Goal: Use online tool/utility

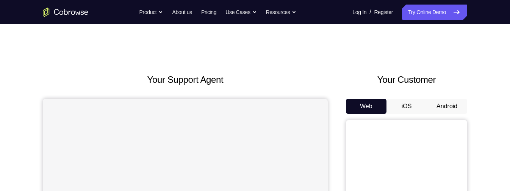
click at [449, 108] on button "Android" at bounding box center [447, 106] width 41 height 15
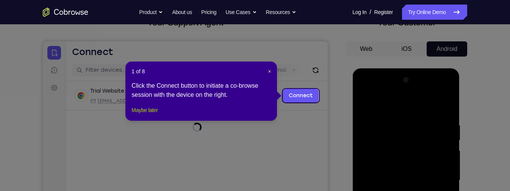
click at [158, 114] on button "Maybe later" at bounding box center [144, 109] width 26 height 9
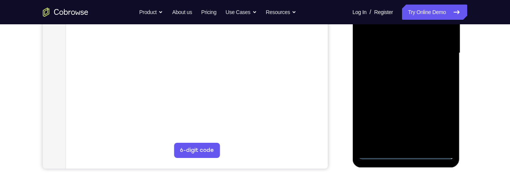
scroll to position [186, 0]
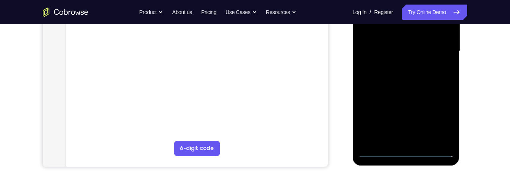
click at [416, 156] on div at bounding box center [405, 51] width 95 height 212
click at [405, 155] on div at bounding box center [405, 51] width 95 height 212
click at [443, 117] on div at bounding box center [405, 51] width 95 height 212
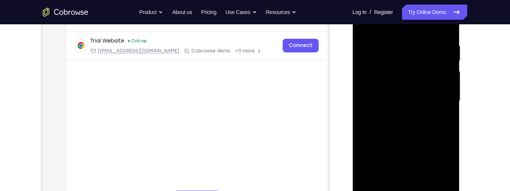
scroll to position [126, 0]
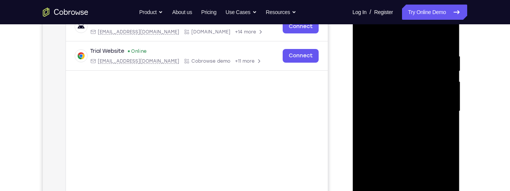
click at [414, 38] on div at bounding box center [405, 111] width 95 height 212
click at [440, 113] on div at bounding box center [405, 111] width 95 height 212
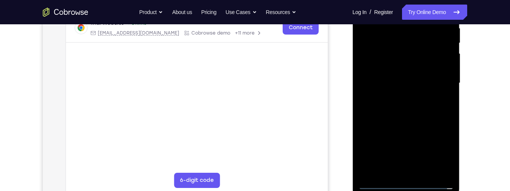
scroll to position [155, 0]
click at [399, 96] on div at bounding box center [405, 83] width 95 height 212
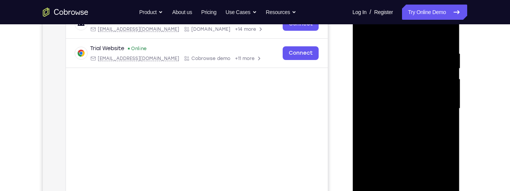
scroll to position [128, 0]
click at [437, 94] on div at bounding box center [405, 109] width 95 height 212
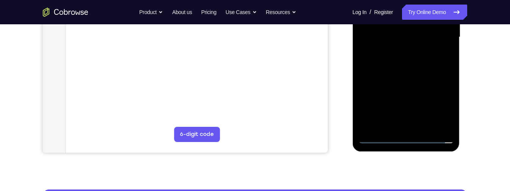
scroll to position [208, 0]
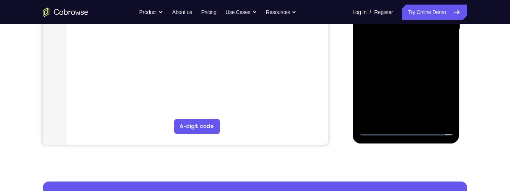
click at [408, 133] on div at bounding box center [405, 29] width 95 height 212
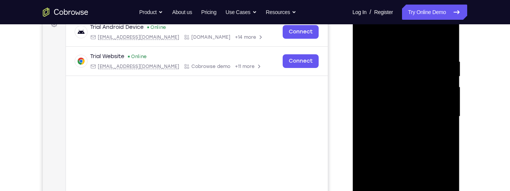
scroll to position [120, 0]
click at [418, 81] on div at bounding box center [405, 117] width 95 height 212
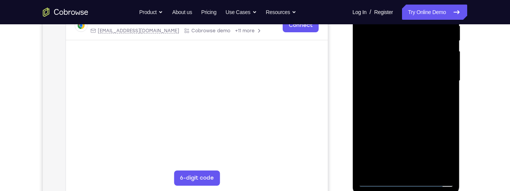
scroll to position [157, 0]
click at [438, 55] on div at bounding box center [405, 80] width 95 height 212
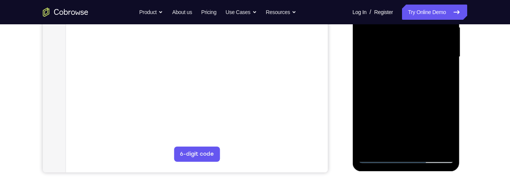
click at [443, 142] on div at bounding box center [405, 57] width 95 height 212
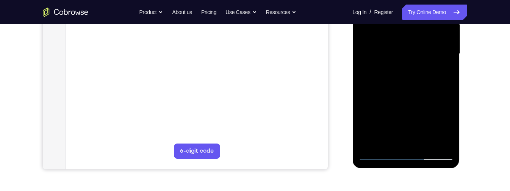
scroll to position [228, 0]
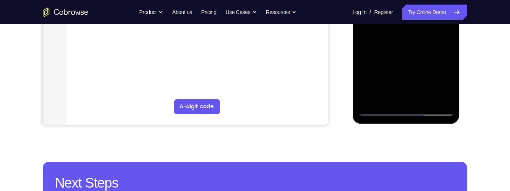
click at [443, 97] on div at bounding box center [405, 9] width 95 height 212
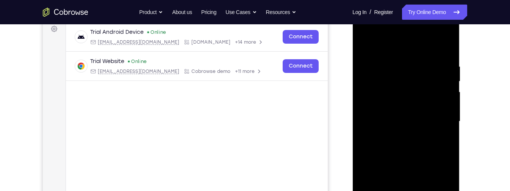
scroll to position [113, 0]
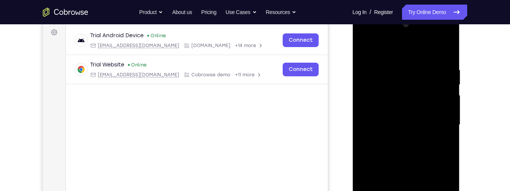
click at [366, 38] on div at bounding box center [405, 125] width 95 height 212
click at [403, 49] on div at bounding box center [405, 125] width 95 height 212
click at [383, 115] on div at bounding box center [405, 125] width 95 height 212
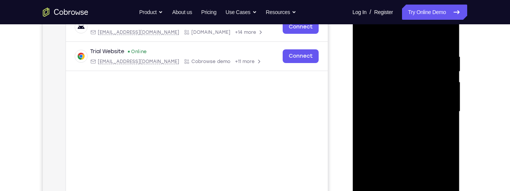
scroll to position [125, 0]
click at [368, 68] on div at bounding box center [405, 112] width 95 height 212
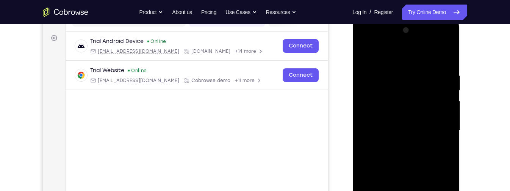
scroll to position [107, 0]
click at [364, 38] on div at bounding box center [405, 130] width 95 height 212
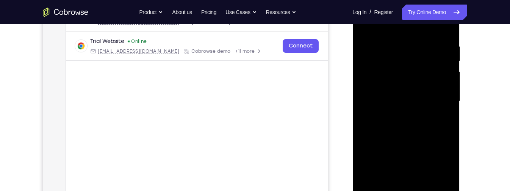
scroll to position [136, 0]
click at [432, 94] on div at bounding box center [405, 101] width 95 height 212
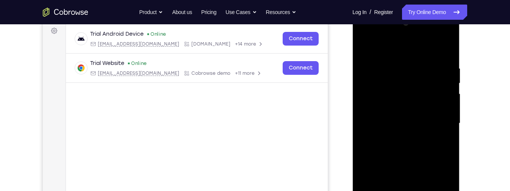
scroll to position [111, 0]
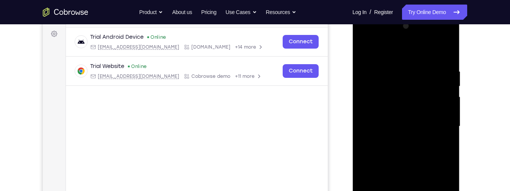
click at [448, 36] on div at bounding box center [405, 126] width 95 height 212
click at [422, 55] on div at bounding box center [405, 126] width 95 height 212
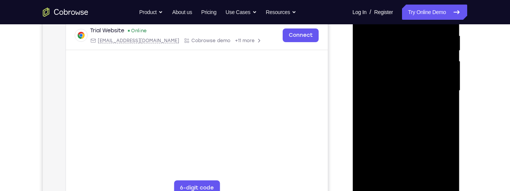
click at [434, 97] on div at bounding box center [405, 90] width 95 height 212
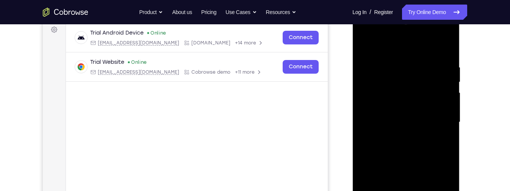
scroll to position [106, 0]
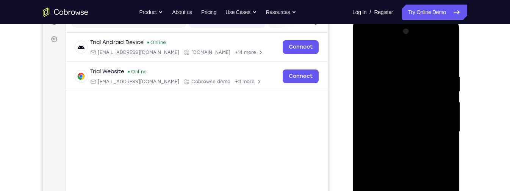
click at [408, 71] on div at bounding box center [405, 131] width 95 height 212
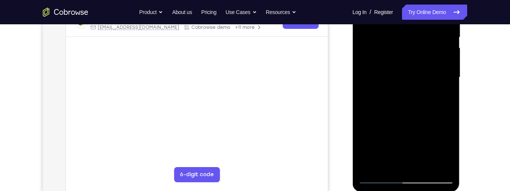
scroll to position [163, 0]
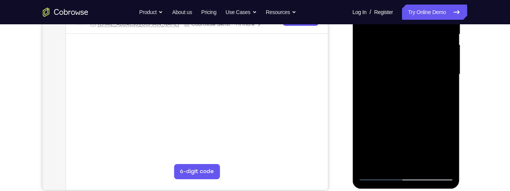
click at [449, 95] on div at bounding box center [405, 74] width 95 height 212
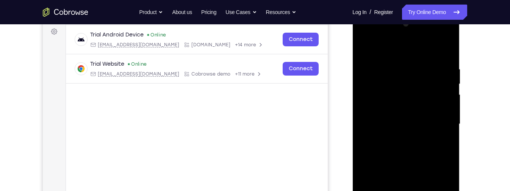
scroll to position [110, 0]
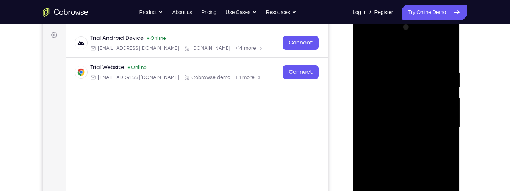
click at [365, 38] on div at bounding box center [405, 127] width 95 height 212
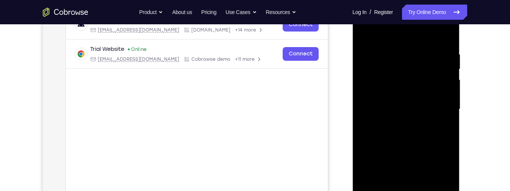
scroll to position [141, 0]
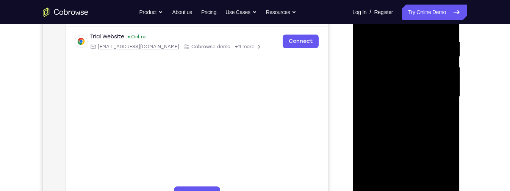
click at [385, 92] on div at bounding box center [405, 97] width 95 height 212
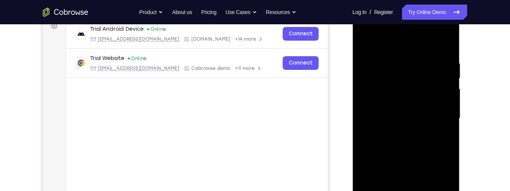
scroll to position [117, 0]
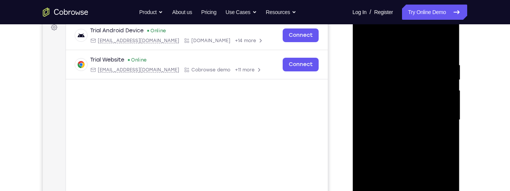
click at [447, 32] on div at bounding box center [405, 120] width 95 height 212
click at [429, 51] on div at bounding box center [405, 120] width 95 height 212
click at [409, 58] on div at bounding box center [405, 120] width 95 height 212
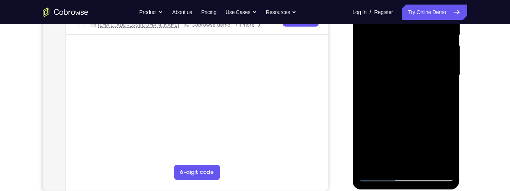
scroll to position [163, 0]
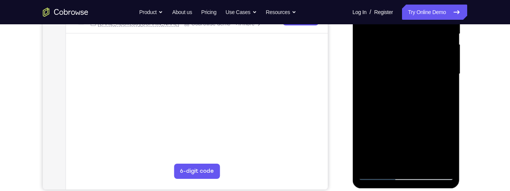
click at [449, 98] on div at bounding box center [405, 74] width 95 height 212
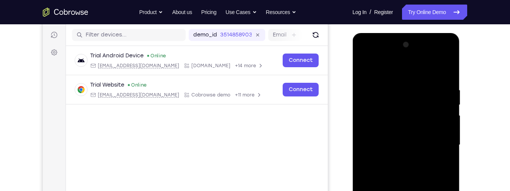
scroll to position [91, 0]
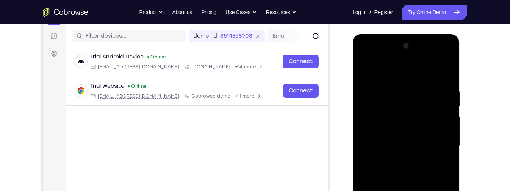
click at [366, 58] on div at bounding box center [405, 146] width 95 height 212
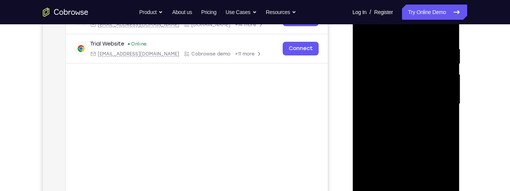
scroll to position [134, 0]
click at [432, 101] on div at bounding box center [405, 103] width 95 height 212
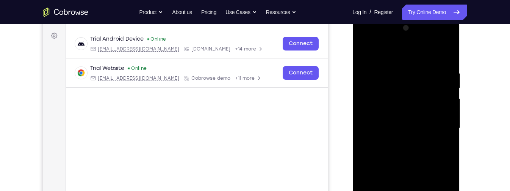
scroll to position [108, 0]
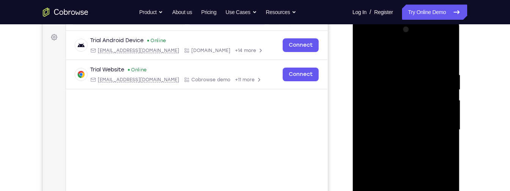
click at [450, 42] on div at bounding box center [405, 129] width 95 height 212
click at [430, 62] on div at bounding box center [405, 129] width 95 height 212
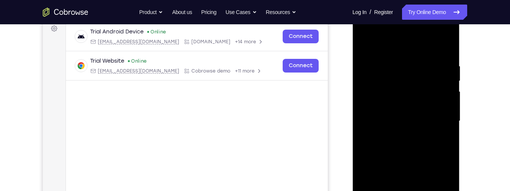
scroll to position [118, 0]
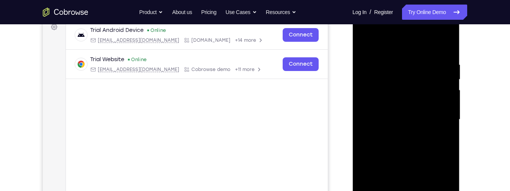
click at [414, 58] on div at bounding box center [405, 119] width 95 height 212
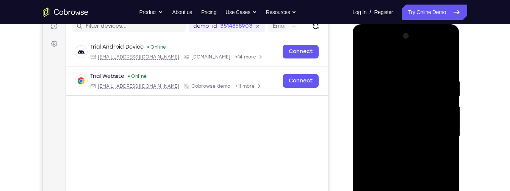
scroll to position [150, 0]
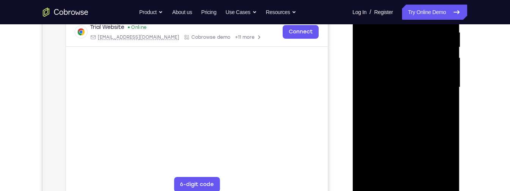
click at [449, 110] on div at bounding box center [405, 87] width 95 height 212
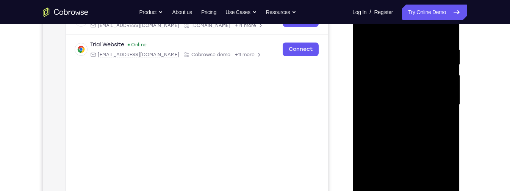
scroll to position [115, 0]
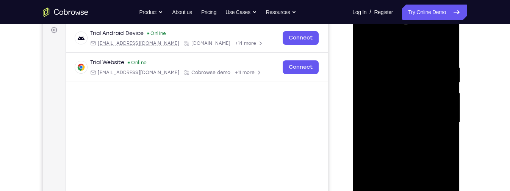
click at [366, 30] on div at bounding box center [405, 122] width 95 height 212
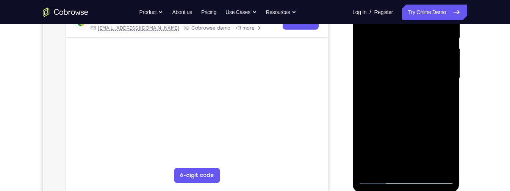
scroll to position [160, 0]
click at [432, 112] on div at bounding box center [405, 77] width 95 height 212
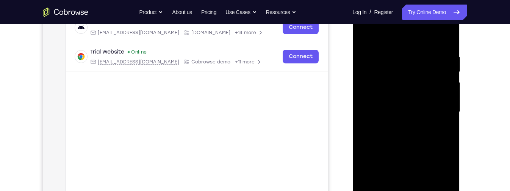
scroll to position [119, 0]
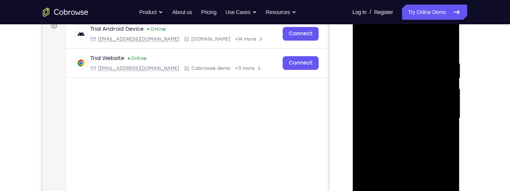
click at [447, 29] on div at bounding box center [405, 118] width 95 height 212
click at [447, 48] on div at bounding box center [405, 118] width 95 height 212
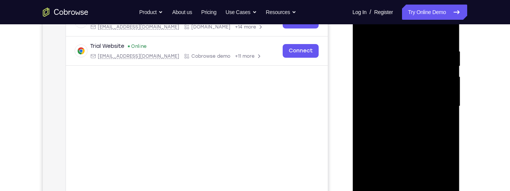
scroll to position [132, 0]
click at [405, 44] on div at bounding box center [405, 105] width 95 height 212
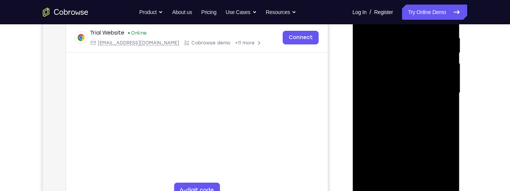
scroll to position [145, 0]
click at [449, 115] on div at bounding box center [405, 92] width 95 height 212
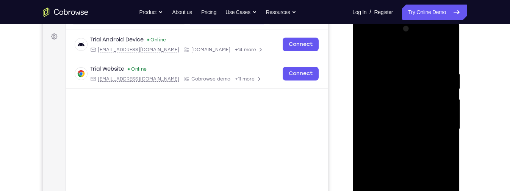
scroll to position [106, 0]
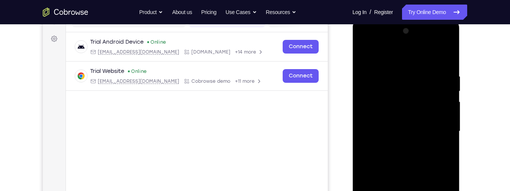
click at [366, 41] on div at bounding box center [405, 131] width 95 height 212
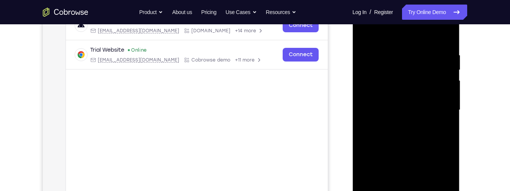
scroll to position [134, 0]
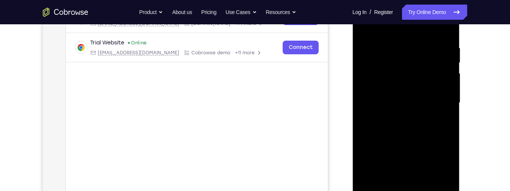
click at [391, 128] on div at bounding box center [405, 103] width 95 height 212
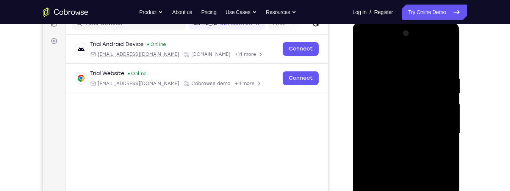
scroll to position [103, 0]
click at [366, 43] on div at bounding box center [405, 134] width 95 height 212
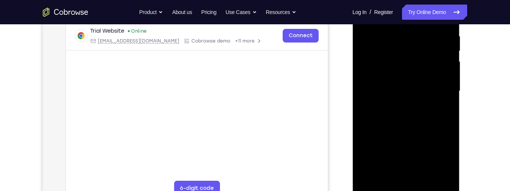
scroll to position [149, 0]
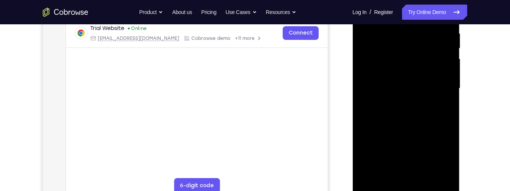
click at [432, 114] on div at bounding box center [405, 88] width 95 height 212
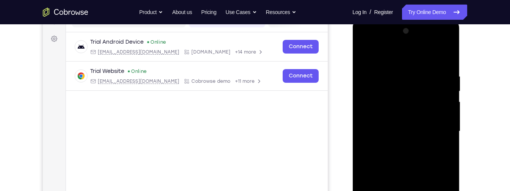
scroll to position [104, 0]
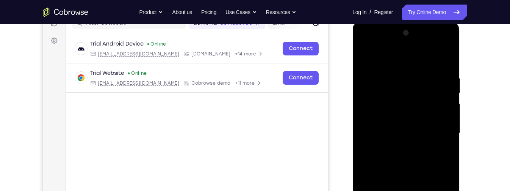
click at [364, 42] on div at bounding box center [405, 133] width 95 height 212
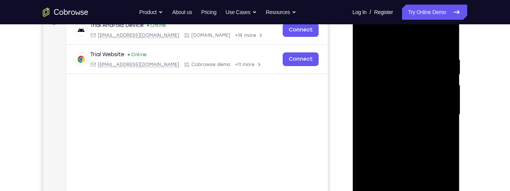
scroll to position [121, 0]
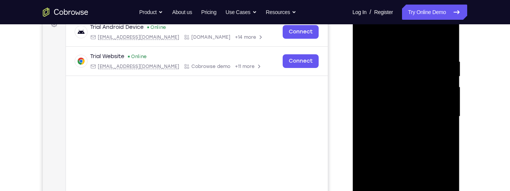
click at [432, 86] on div at bounding box center [405, 116] width 95 height 212
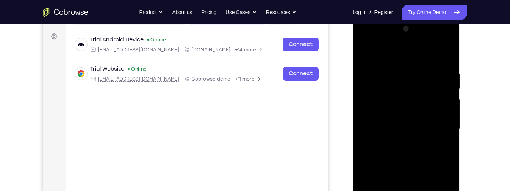
scroll to position [106, 0]
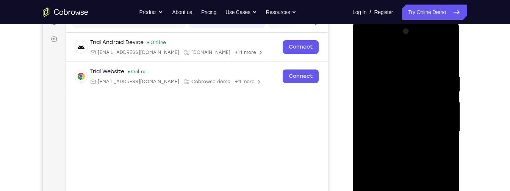
click at [365, 44] on div at bounding box center [405, 131] width 95 height 212
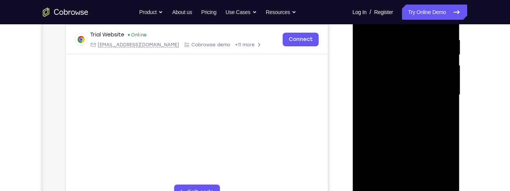
scroll to position [146, 0]
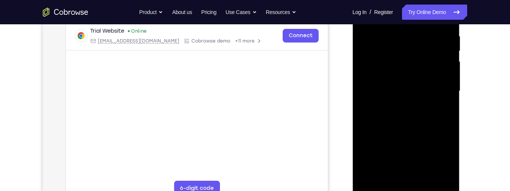
click at [379, 106] on div at bounding box center [405, 91] width 95 height 212
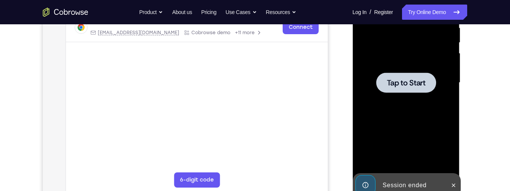
scroll to position [153, 0]
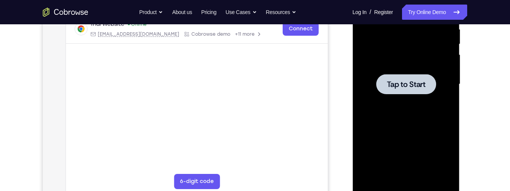
click at [426, 74] on div at bounding box center [406, 84] width 60 height 20
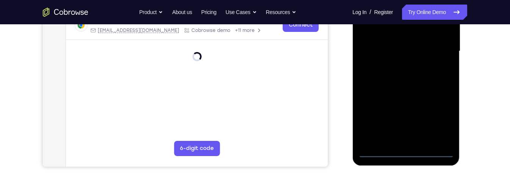
scroll to position [186, 0]
click at [410, 154] on div at bounding box center [405, 51] width 95 height 212
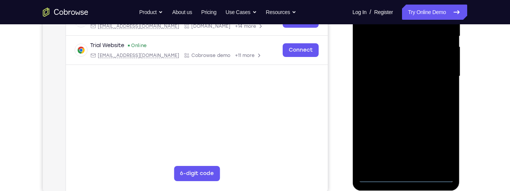
scroll to position [141, 0]
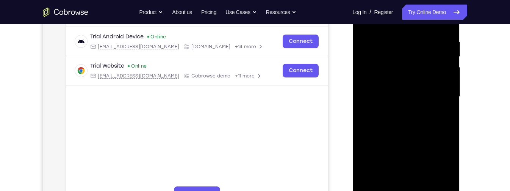
click at [414, 59] on div at bounding box center [405, 97] width 95 height 212
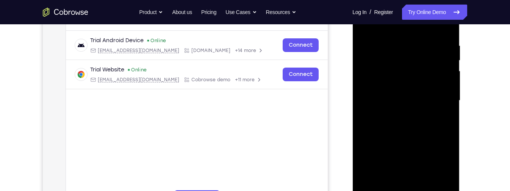
scroll to position [136, 0]
click at [433, 68] on div at bounding box center [405, 101] width 95 height 212
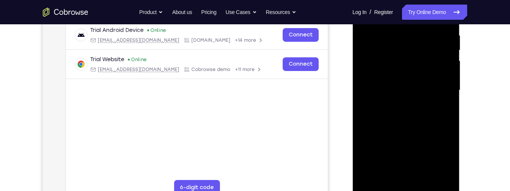
scroll to position [149, 0]
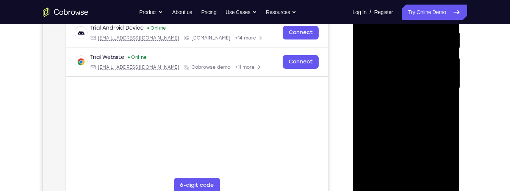
click at [445, 172] on div at bounding box center [405, 88] width 95 height 212
click at [443, 172] on div at bounding box center [405, 88] width 95 height 212
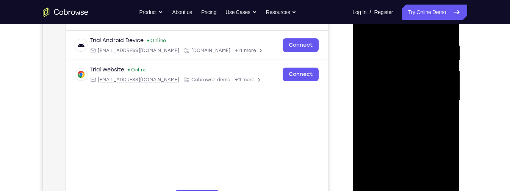
scroll to position [142, 0]
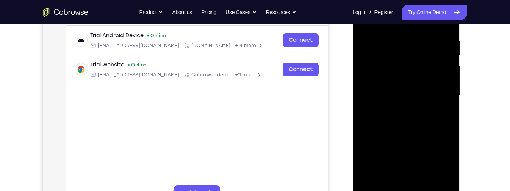
click at [445, 185] on div at bounding box center [405, 95] width 95 height 212
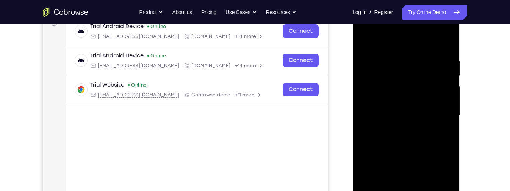
scroll to position [115, 0]
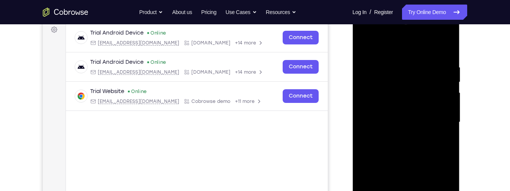
click at [367, 35] on div at bounding box center [405, 122] width 95 height 212
click at [396, 51] on div at bounding box center [405, 122] width 95 height 212
click at [436, 122] on div at bounding box center [405, 122] width 95 height 212
click at [434, 105] on div at bounding box center [405, 122] width 95 height 212
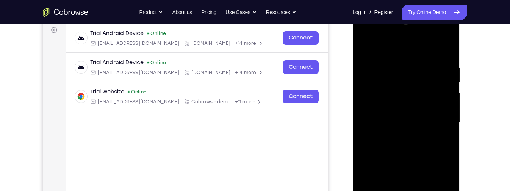
click at [478, 117] on div "Your Support Agent Your Customer Web iOS Android Next Steps We’d be happy to gi…" at bounding box center [255, 159] width 485 height 500
click at [372, 82] on div at bounding box center [405, 122] width 95 height 212
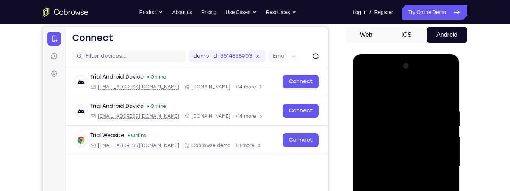
scroll to position [66, 0]
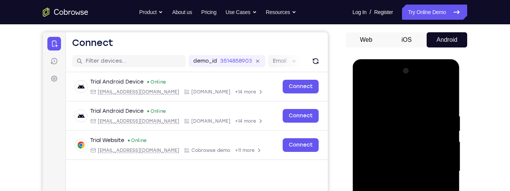
click at [376, 110] on div at bounding box center [405, 171] width 95 height 212
click at [359, 124] on div at bounding box center [405, 171] width 95 height 212
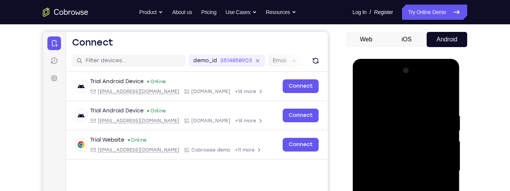
click at [361, 108] on div at bounding box center [405, 170] width 95 height 212
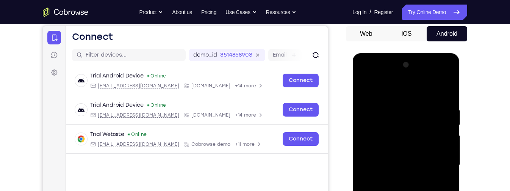
scroll to position [72, 0]
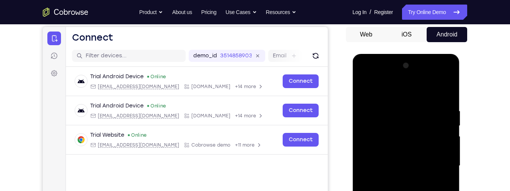
click at [363, 74] on div at bounding box center [405, 165] width 95 height 212
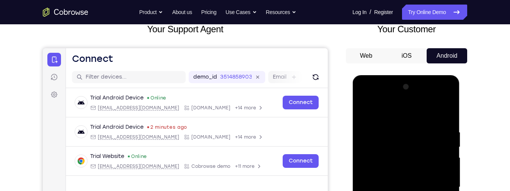
scroll to position [50, 0]
click at [365, 98] on div at bounding box center [405, 187] width 95 height 212
click at [366, 99] on div at bounding box center [405, 187] width 95 height 212
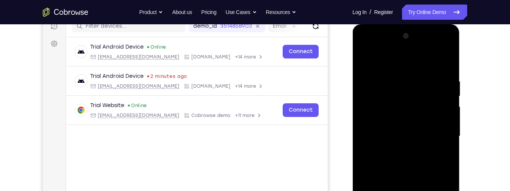
scroll to position [103, 0]
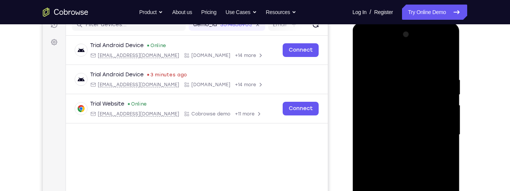
click at [469, 100] on div "Your Support Agent Your Customer Web iOS Android Next Steps We’d be happy to gi…" at bounding box center [255, 172] width 485 height 500
click at [441, 66] on div at bounding box center [405, 134] width 95 height 212
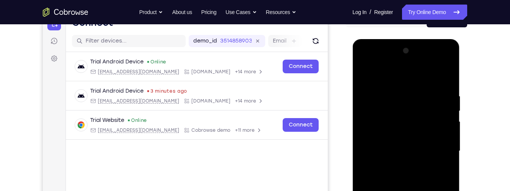
scroll to position [87, 0]
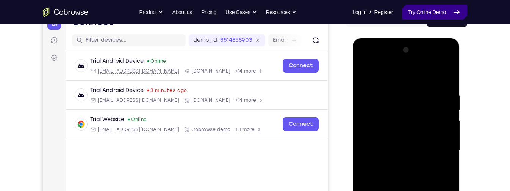
click at [442, 11] on link "Try Online Demo" at bounding box center [434, 12] width 65 height 15
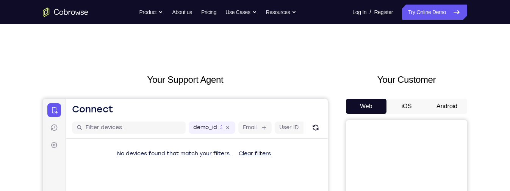
click at [457, 99] on button "Android" at bounding box center [447, 106] width 41 height 15
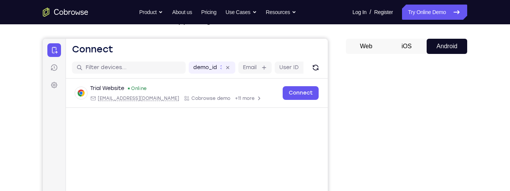
scroll to position [128, 0]
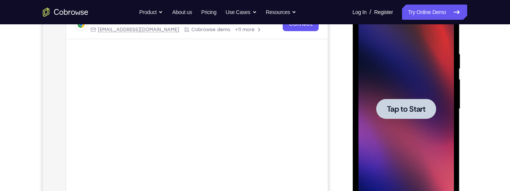
click at [424, 110] on span "Tap to Start" at bounding box center [405, 109] width 39 height 8
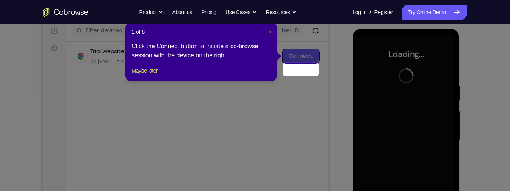
scroll to position [83, 0]
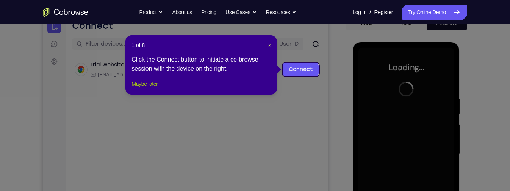
click at [158, 88] on button "Maybe later" at bounding box center [144, 83] width 26 height 9
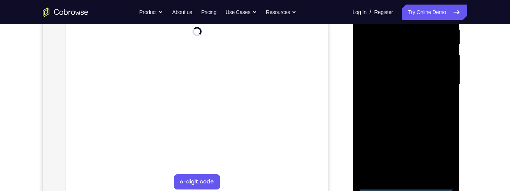
scroll to position [210, 0]
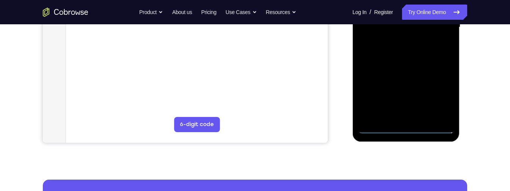
click at [408, 129] on div at bounding box center [405, 27] width 95 height 212
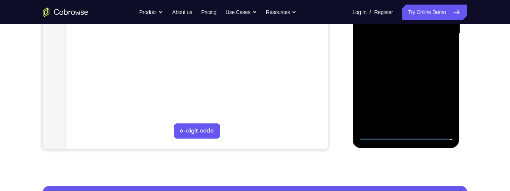
scroll to position [134, 0]
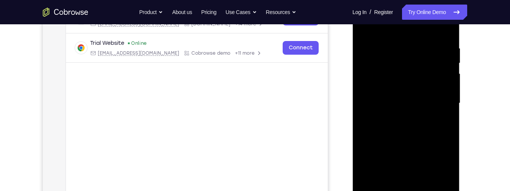
click at [418, 66] on div at bounding box center [405, 103] width 95 height 212
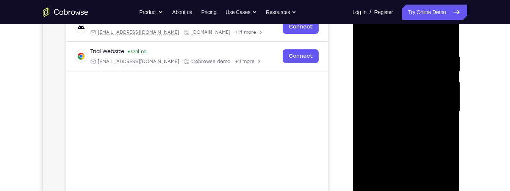
click at [423, 87] on div at bounding box center [405, 111] width 95 height 212
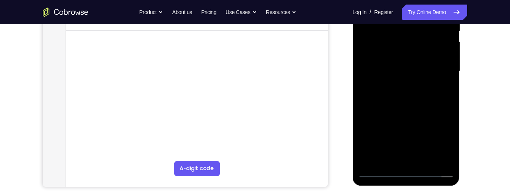
scroll to position [199, 0]
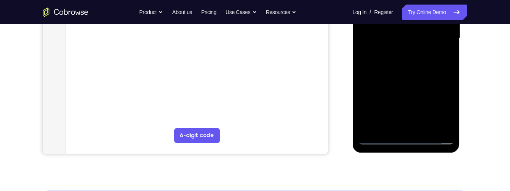
click at [443, 123] on div at bounding box center [405, 38] width 95 height 212
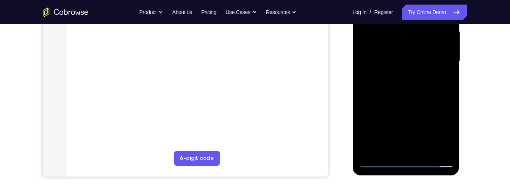
scroll to position [177, 0]
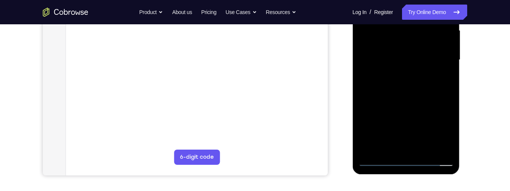
click at [440, 147] on div at bounding box center [405, 60] width 95 height 212
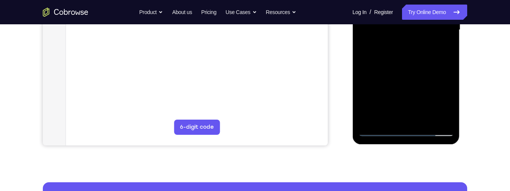
scroll to position [210, 0]
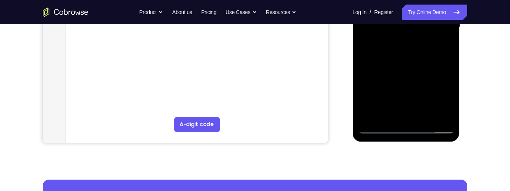
click at [442, 113] on div at bounding box center [405, 27] width 95 height 212
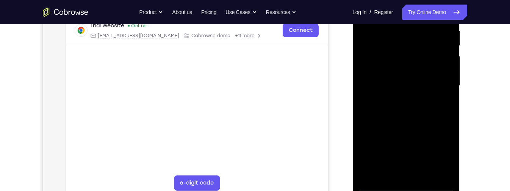
scroll to position [151, 0]
click at [430, 60] on div at bounding box center [405, 86] width 95 height 212
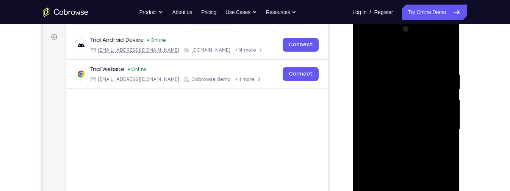
scroll to position [108, 0]
click at [360, 43] on div at bounding box center [405, 129] width 95 height 212
click at [432, 81] on div at bounding box center [405, 129] width 95 height 212
click at [431, 129] on div at bounding box center [405, 129] width 95 height 212
click at [436, 126] on div at bounding box center [405, 129] width 95 height 212
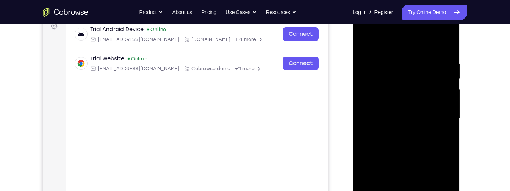
scroll to position [118, 0]
click at [439, 101] on div at bounding box center [405, 119] width 95 height 212
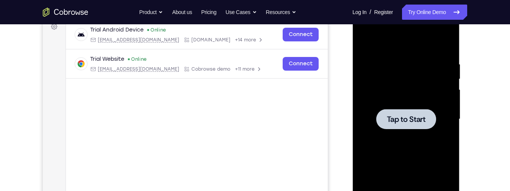
click at [394, 127] on div at bounding box center [406, 119] width 60 height 20
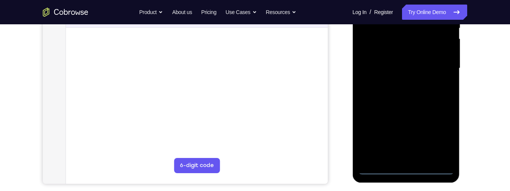
scroll to position [175, 0]
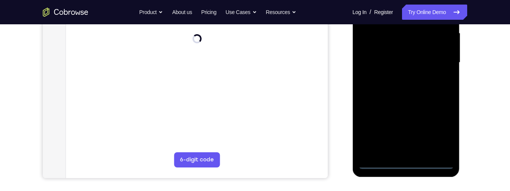
click at [414, 165] on div at bounding box center [405, 62] width 95 height 212
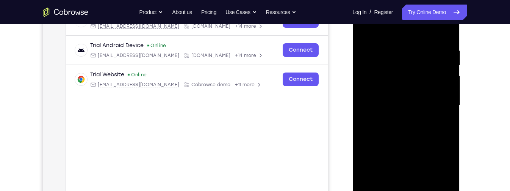
scroll to position [130, 0]
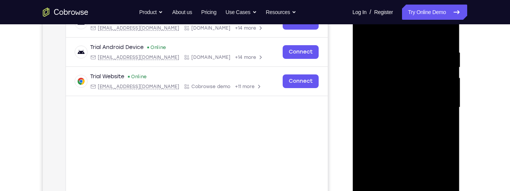
click at [416, 70] on div at bounding box center [405, 107] width 95 height 212
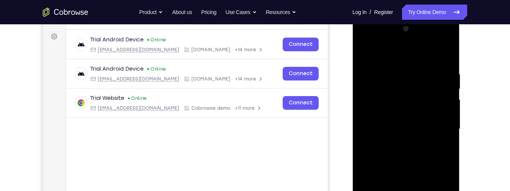
scroll to position [109, 0]
click at [431, 105] on div at bounding box center [405, 128] width 95 height 212
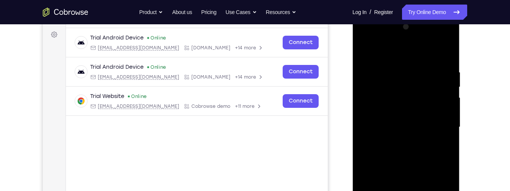
click at [430, 102] on div at bounding box center [405, 127] width 95 height 212
click at [421, 96] on div at bounding box center [405, 127] width 95 height 212
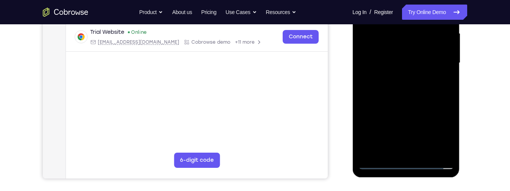
click at [445, 146] on div at bounding box center [405, 63] width 95 height 212
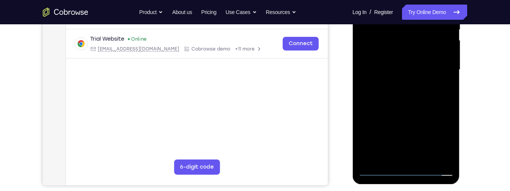
scroll to position [184, 0]
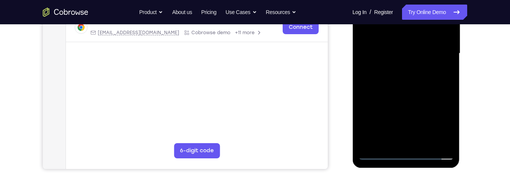
click at [443, 140] on div at bounding box center [405, 53] width 95 height 212
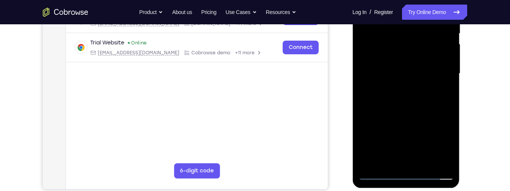
scroll to position [165, 0]
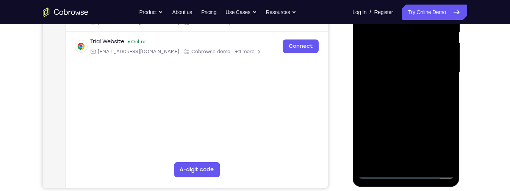
click at [442, 160] on div at bounding box center [405, 72] width 95 height 212
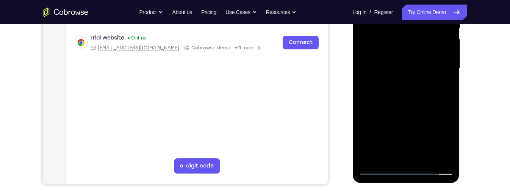
click at [444, 155] on div at bounding box center [405, 68] width 95 height 212
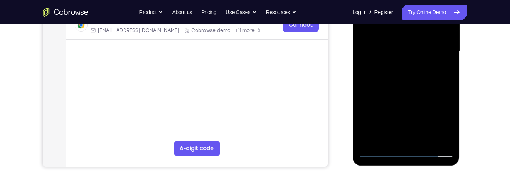
scroll to position [192, 0]
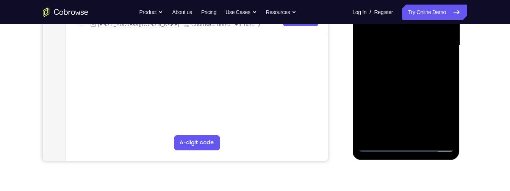
click at [442, 133] on div at bounding box center [405, 45] width 95 height 212
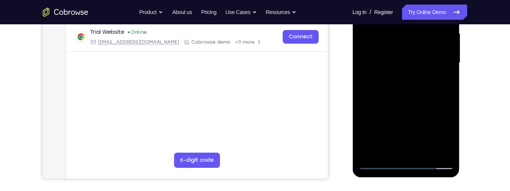
scroll to position [177, 0]
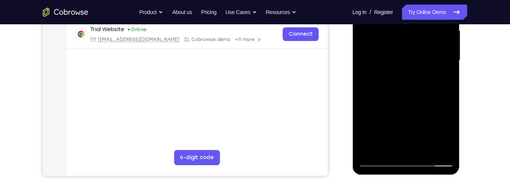
click at [433, 29] on div at bounding box center [405, 60] width 95 height 212
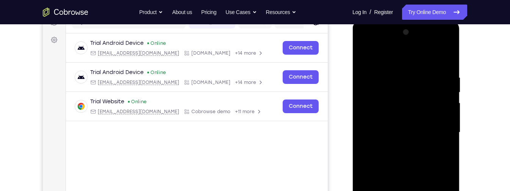
scroll to position [102, 0]
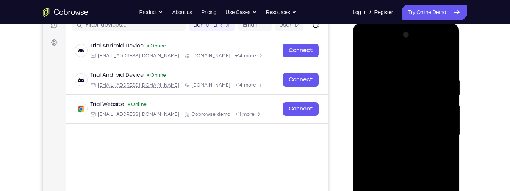
click at [371, 45] on div at bounding box center [405, 135] width 95 height 212
click at [434, 74] on div at bounding box center [405, 135] width 95 height 212
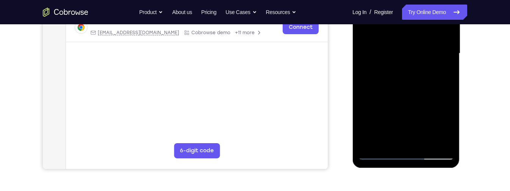
scroll to position [183, 0]
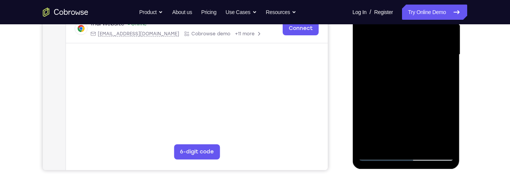
click at [426, 107] on div at bounding box center [405, 54] width 95 height 212
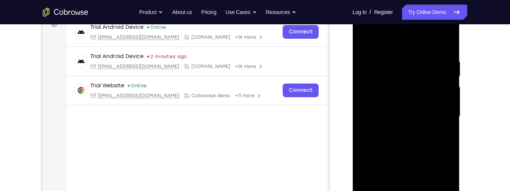
scroll to position [119, 0]
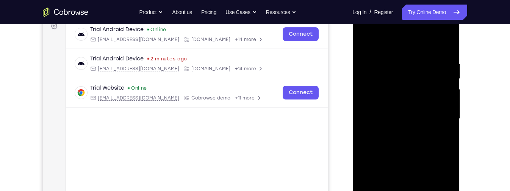
click at [391, 111] on div at bounding box center [405, 119] width 95 height 212
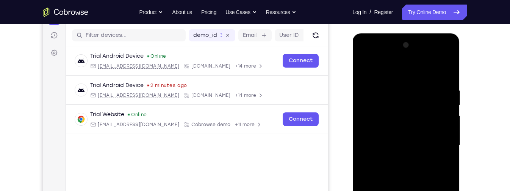
scroll to position [80, 0]
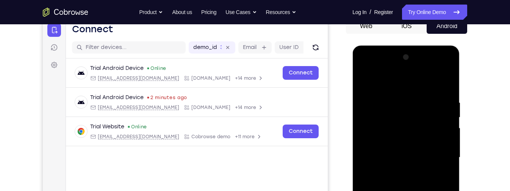
click at [365, 67] on div at bounding box center [405, 157] width 95 height 212
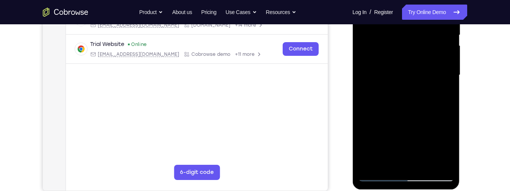
scroll to position [164, 0]
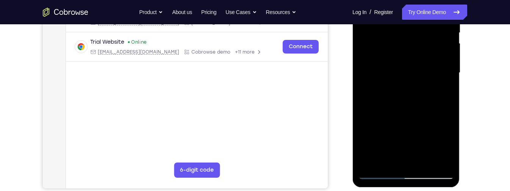
click at [383, 94] on div at bounding box center [405, 73] width 95 height 212
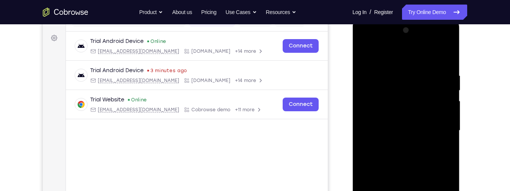
scroll to position [105, 0]
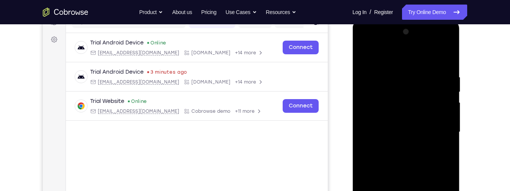
click at [364, 40] on div at bounding box center [405, 132] width 95 height 212
click at [436, 65] on div at bounding box center [405, 132] width 95 height 212
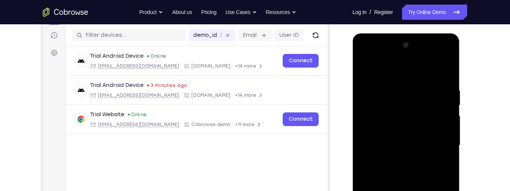
scroll to position [91, 0]
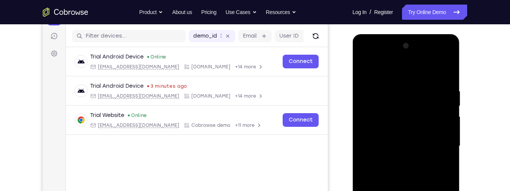
click at [364, 54] on div at bounding box center [405, 146] width 95 height 212
click at [384, 111] on div at bounding box center [405, 146] width 95 height 212
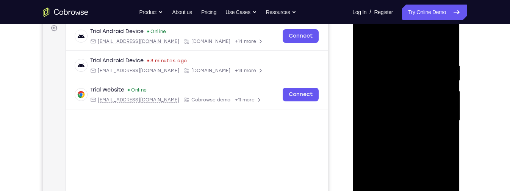
scroll to position [116, 0]
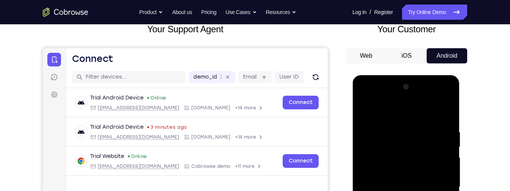
click at [449, 96] on div at bounding box center [405, 187] width 95 height 212
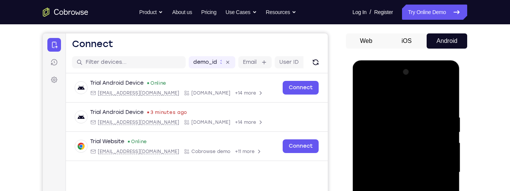
scroll to position [66, 0]
click at [432, 97] on div at bounding box center [405, 172] width 95 height 212
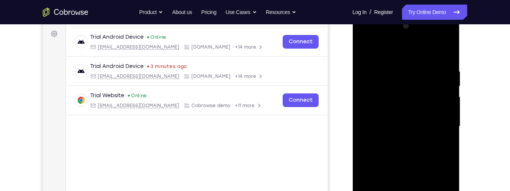
scroll to position [111, 0]
click at [427, 134] on div at bounding box center [405, 126] width 95 height 212
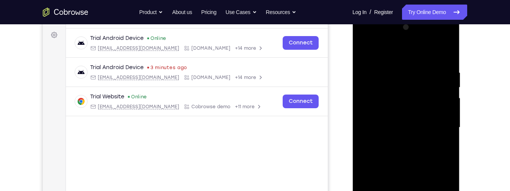
click at [399, 64] on div at bounding box center [405, 127] width 95 height 212
click at [451, 148] on div at bounding box center [405, 127] width 95 height 212
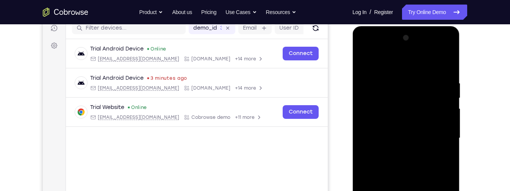
scroll to position [95, 0]
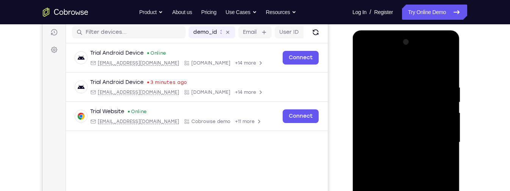
click at [366, 57] on div at bounding box center [405, 142] width 95 height 212
click at [432, 151] on div at bounding box center [405, 142] width 95 height 212
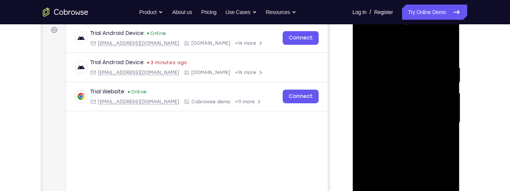
scroll to position [114, 0]
click at [363, 31] on div at bounding box center [405, 123] width 95 height 212
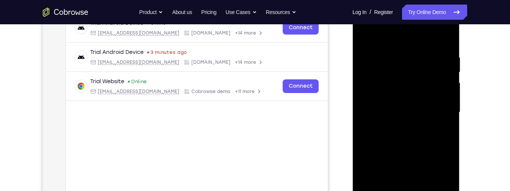
scroll to position [127, 0]
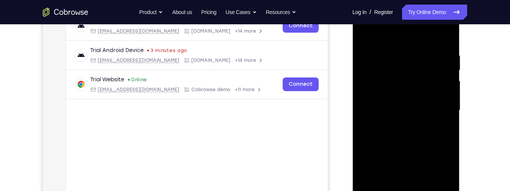
click at [430, 120] on div at bounding box center [405, 110] width 95 height 212
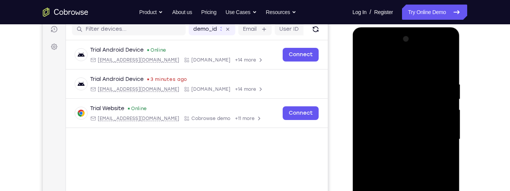
scroll to position [84, 0]
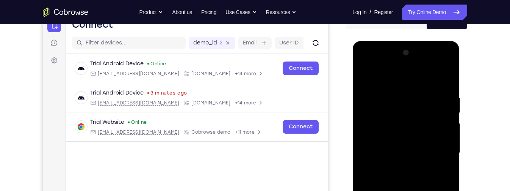
click at [449, 61] on div at bounding box center [405, 153] width 95 height 212
click at [415, 82] on div at bounding box center [405, 153] width 95 height 212
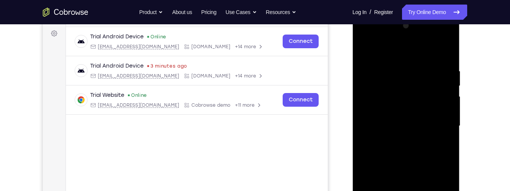
scroll to position [109, 0]
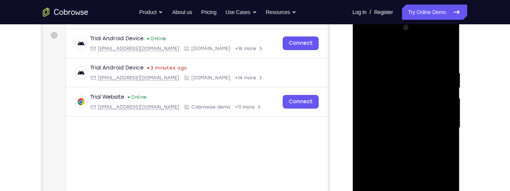
click at [410, 67] on div at bounding box center [405, 128] width 95 height 212
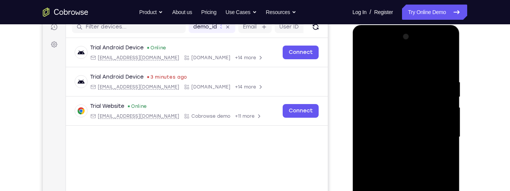
scroll to position [102, 0]
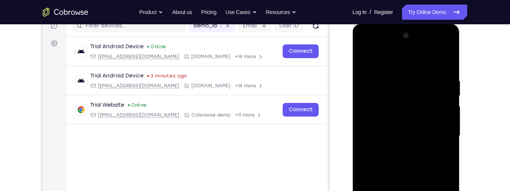
click at [449, 158] on div at bounding box center [405, 136] width 95 height 212
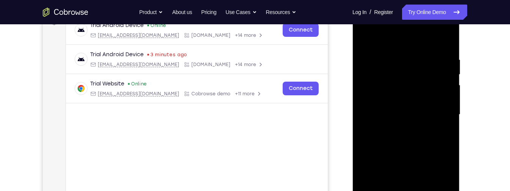
scroll to position [120, 0]
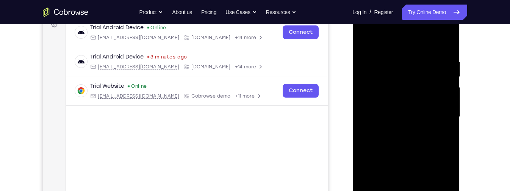
click at [452, 30] on div at bounding box center [405, 117] width 95 height 212
click at [428, 46] on div at bounding box center [405, 117] width 95 height 212
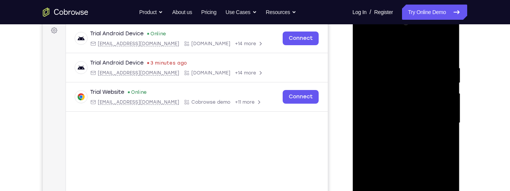
scroll to position [113, 0]
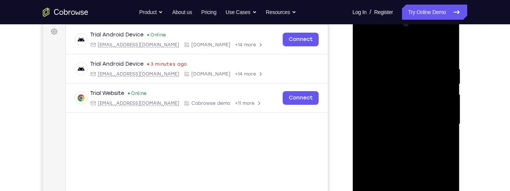
click at [453, 145] on div at bounding box center [405, 124] width 95 height 212
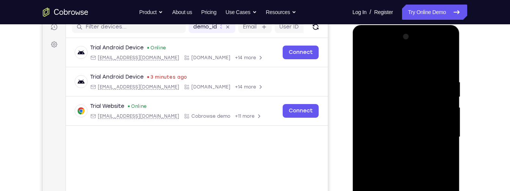
scroll to position [78, 0]
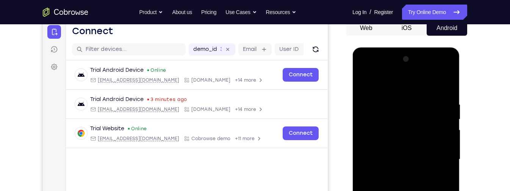
click at [366, 72] on div at bounding box center [405, 159] width 95 height 212
click at [380, 128] on div at bounding box center [405, 159] width 95 height 212
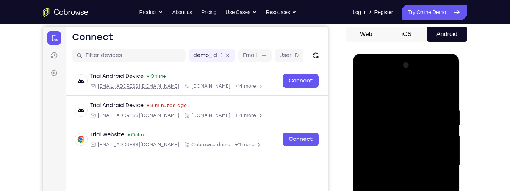
scroll to position [71, 0]
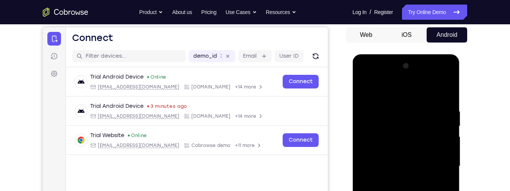
click at [448, 77] on div at bounding box center [405, 166] width 95 height 212
click at [432, 95] on div at bounding box center [405, 166] width 95 height 212
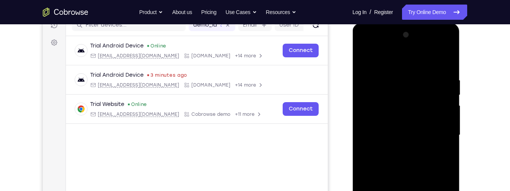
scroll to position [103, 0]
click at [416, 70] on div at bounding box center [405, 134] width 95 height 212
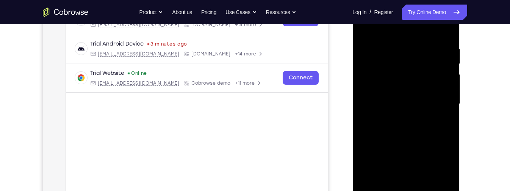
click at [449, 125] on div at bounding box center [405, 104] width 95 height 212
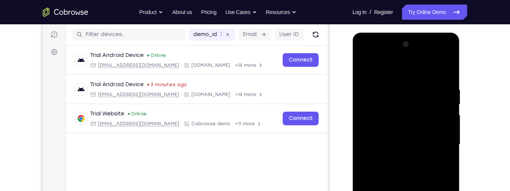
scroll to position [90, 0]
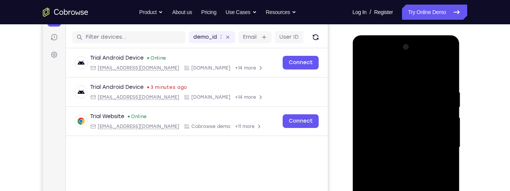
click at [368, 56] on div at bounding box center [405, 147] width 95 height 212
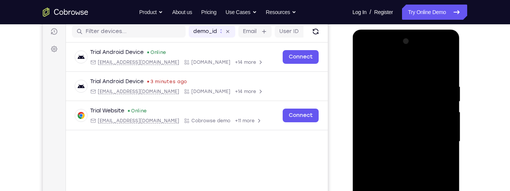
scroll to position [95, 0]
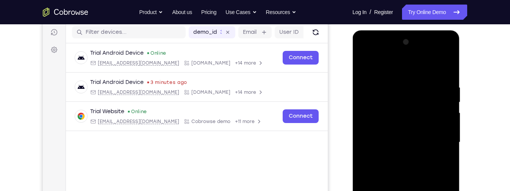
click at [368, 50] on div at bounding box center [405, 142] width 95 height 212
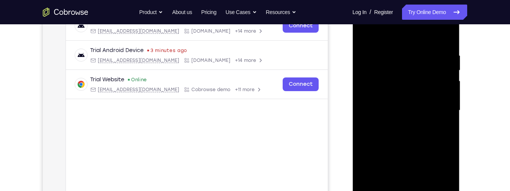
scroll to position [127, 0]
click at [435, 54] on div at bounding box center [405, 110] width 95 height 212
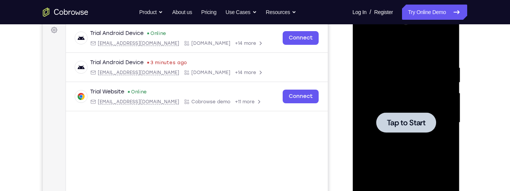
scroll to position [114, 0]
click at [422, 120] on span "Tap to Start" at bounding box center [405, 123] width 39 height 8
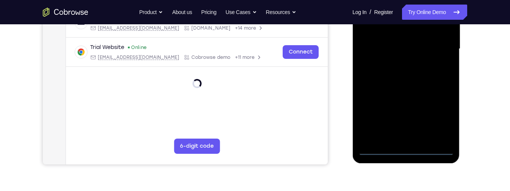
scroll to position [190, 0]
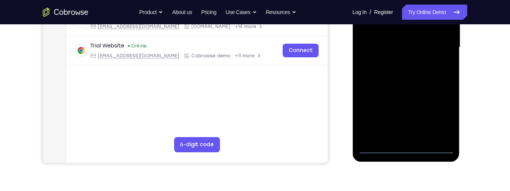
click at [410, 149] on div at bounding box center [405, 47] width 95 height 212
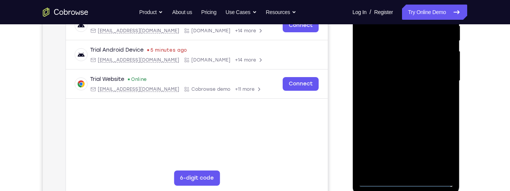
scroll to position [150, 0]
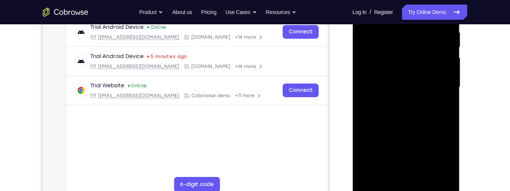
click at [416, 50] on div at bounding box center [405, 87] width 95 height 212
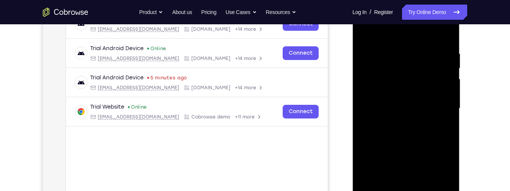
scroll to position [130, 0]
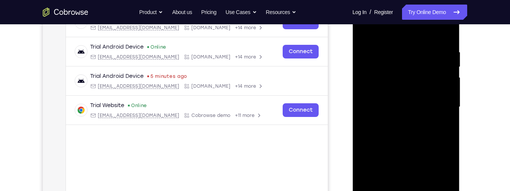
click at [416, 79] on div at bounding box center [405, 107] width 95 height 212
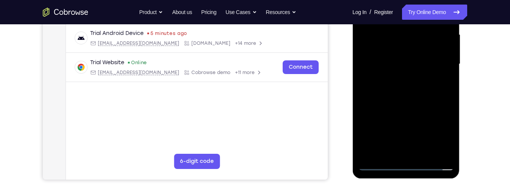
scroll to position [174, 0]
click at [443, 147] on div at bounding box center [405, 64] width 95 height 212
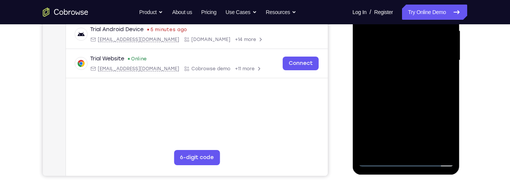
scroll to position [182, 0]
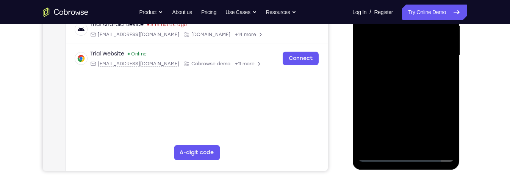
click at [444, 141] on div at bounding box center [405, 55] width 95 height 212
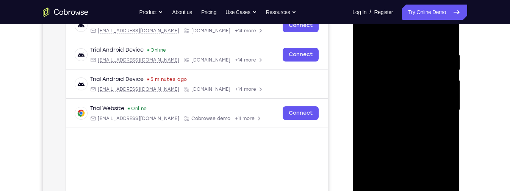
scroll to position [130, 0]
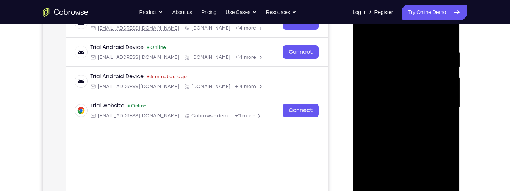
click at [415, 77] on div at bounding box center [405, 107] width 95 height 212
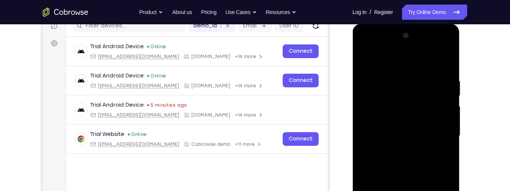
scroll to position [99, 0]
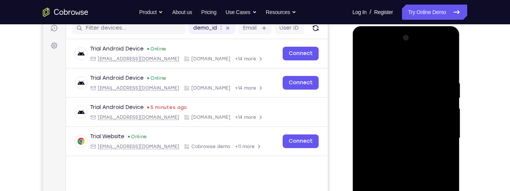
click at [450, 48] on div at bounding box center [405, 138] width 95 height 212
click at [370, 106] on div at bounding box center [405, 138] width 95 height 212
click at [451, 48] on div at bounding box center [405, 138] width 95 height 212
click at [438, 67] on div at bounding box center [405, 138] width 95 height 212
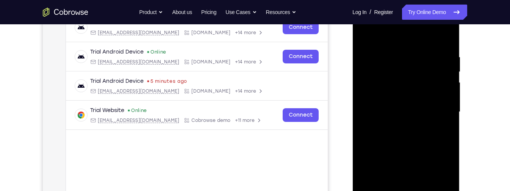
scroll to position [129, 0]
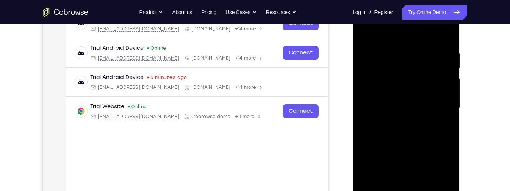
click at [430, 108] on div at bounding box center [405, 108] width 95 height 212
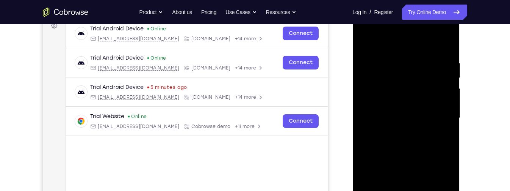
scroll to position [116, 0]
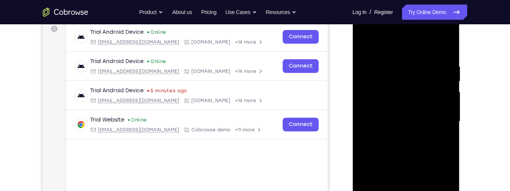
click at [428, 127] on div at bounding box center [405, 121] width 95 height 212
click at [432, 53] on div at bounding box center [405, 121] width 95 height 212
click at [447, 144] on div at bounding box center [405, 121] width 95 height 212
click at [366, 33] on div at bounding box center [405, 121] width 95 height 212
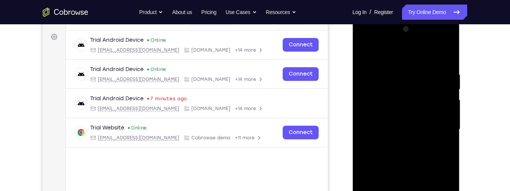
scroll to position [108, 0]
click at [366, 43] on div at bounding box center [405, 129] width 95 height 212
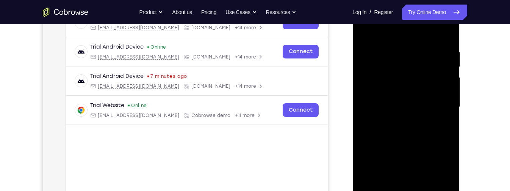
scroll to position [132, 0]
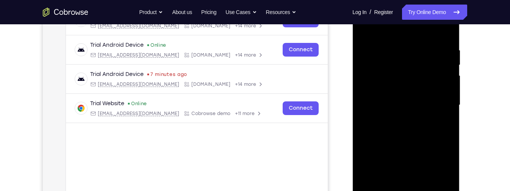
click at [434, 143] on div at bounding box center [405, 105] width 95 height 212
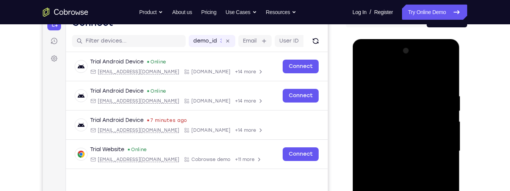
scroll to position [81, 0]
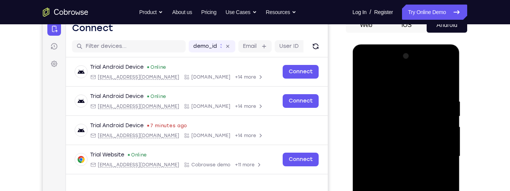
click at [447, 70] on div at bounding box center [405, 156] width 95 height 212
click at [400, 87] on div at bounding box center [405, 156] width 95 height 212
click at [407, 97] on div at bounding box center [405, 156] width 95 height 212
click at [446, 178] on div at bounding box center [405, 156] width 95 height 212
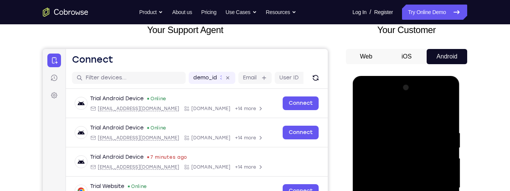
scroll to position [42, 0]
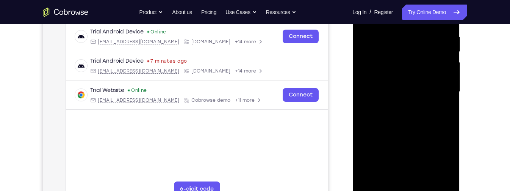
scroll to position [148, 0]
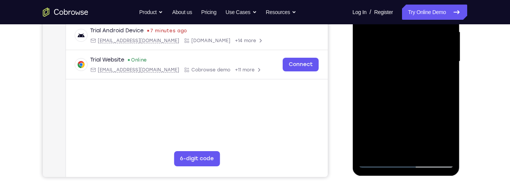
click at [442, 146] on div at bounding box center [405, 61] width 95 height 212
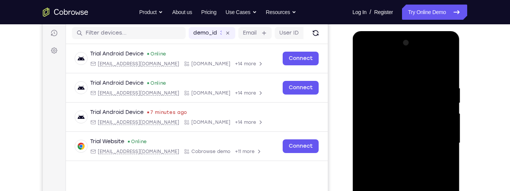
scroll to position [92, 0]
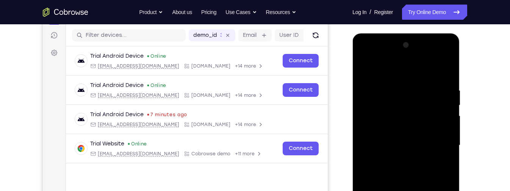
click at [434, 111] on div at bounding box center [405, 145] width 95 height 212
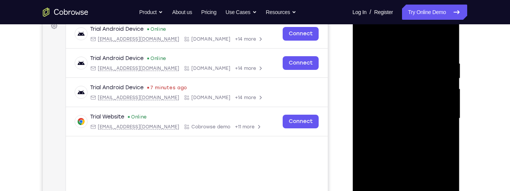
scroll to position [121, 0]
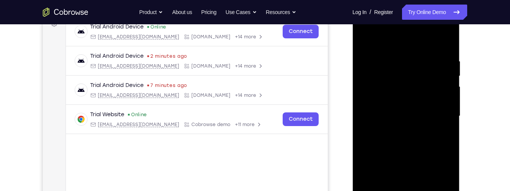
click at [431, 84] on div at bounding box center [405, 116] width 95 height 212
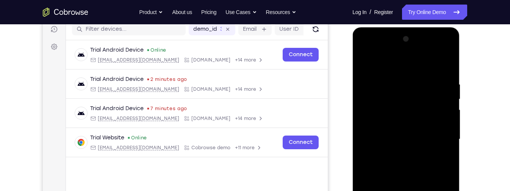
scroll to position [96, 0]
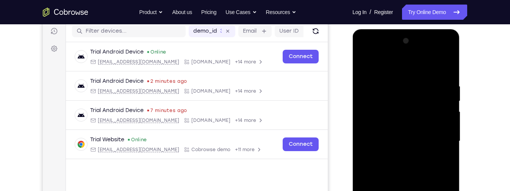
click at [452, 55] on div at bounding box center [405, 141] width 95 height 212
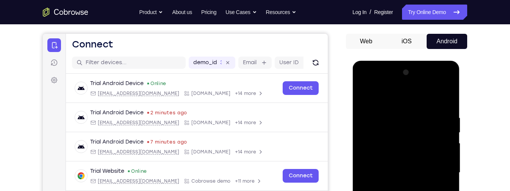
scroll to position [66, 0]
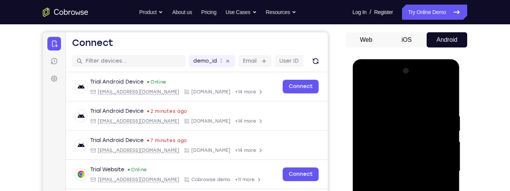
click at [426, 100] on div at bounding box center [405, 171] width 95 height 212
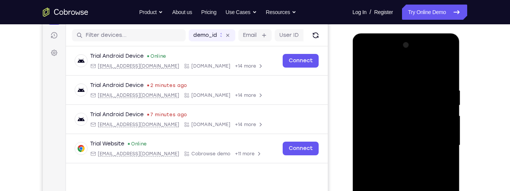
scroll to position [122, 0]
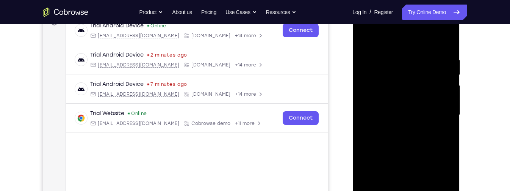
click at [412, 55] on div at bounding box center [405, 115] width 95 height 212
click at [450, 137] on div at bounding box center [405, 115] width 95 height 212
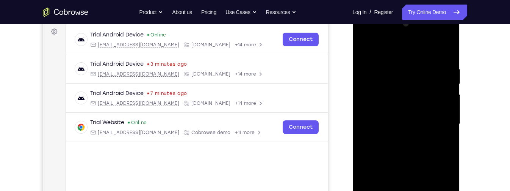
scroll to position [112, 0]
